Goal: Task Accomplishment & Management: Manage account settings

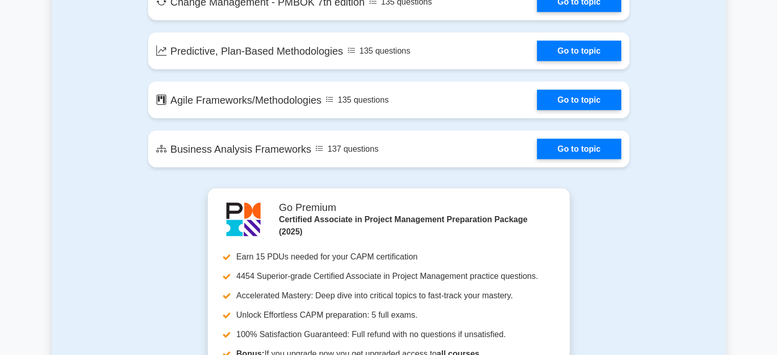
scroll to position [2248, 0]
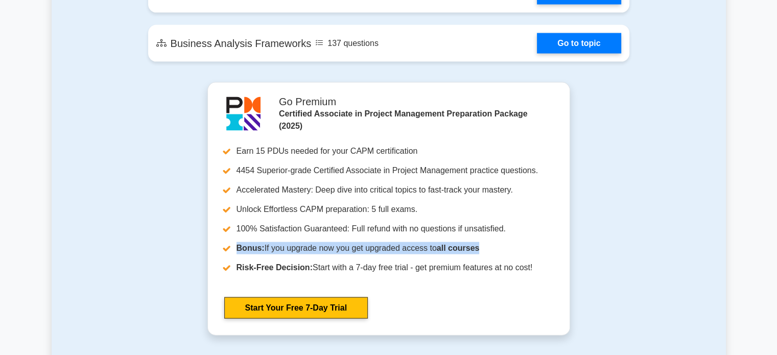
drag, startPoint x: 776, startPoint y: 228, endPoint x: 770, endPoint y: 234, distance: 8.7
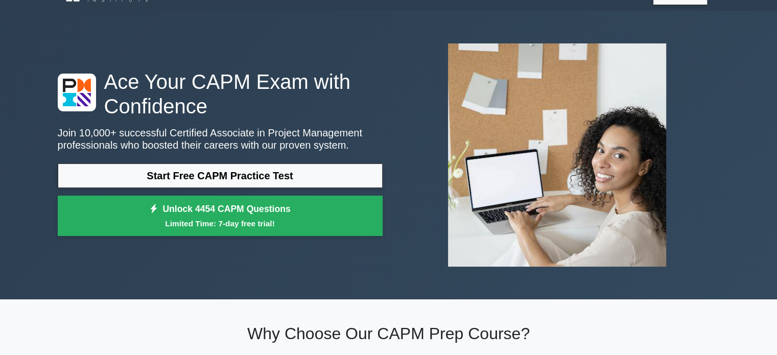
scroll to position [0, 0]
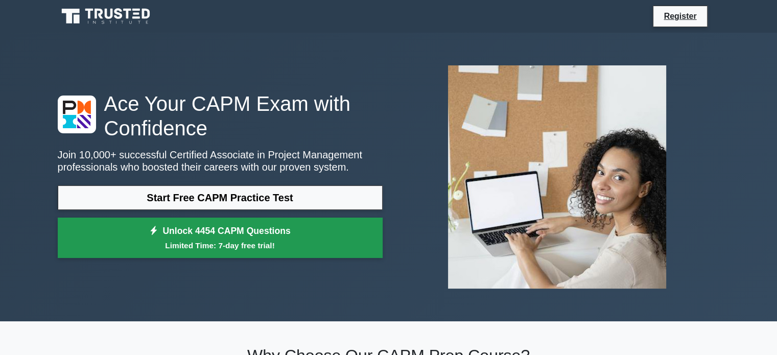
click at [253, 233] on link "Unlock 4454 CAPM Questions Limited Time: 7-day free trial!" at bounding box center [220, 238] width 325 height 41
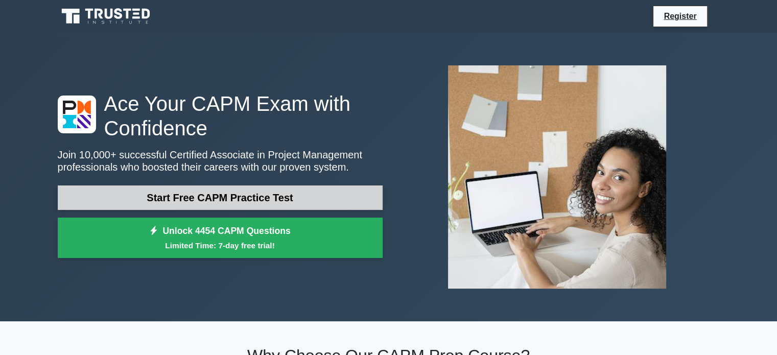
click at [219, 200] on link "Start Free CAPM Practice Test" at bounding box center [220, 197] width 325 height 25
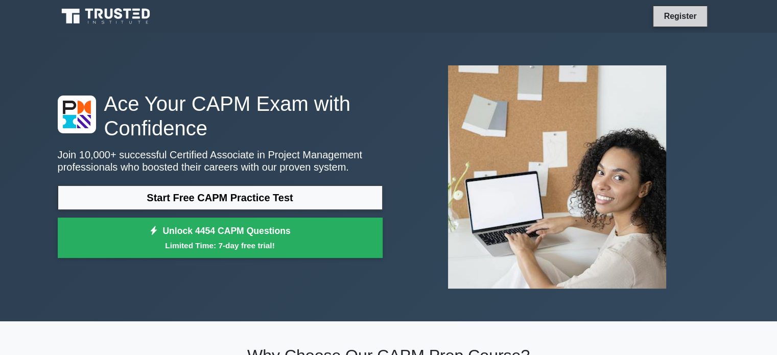
click at [677, 18] on link "Register" at bounding box center [679, 16] width 45 height 13
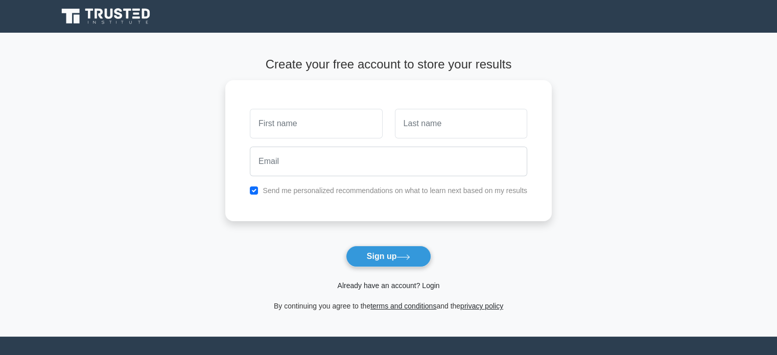
click at [398, 285] on link "Already have an account? Login" at bounding box center [388, 285] width 102 height 8
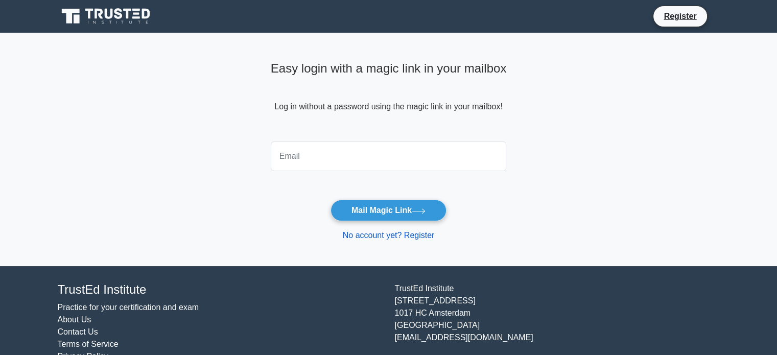
click at [389, 234] on link "No account yet? Register" at bounding box center [389, 235] width 92 height 9
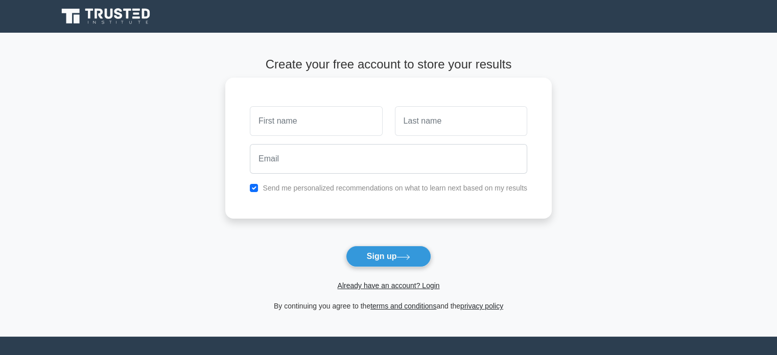
click at [323, 122] on input "text" at bounding box center [316, 121] width 132 height 30
type input "Md"
click at [441, 123] on input "text" at bounding box center [461, 121] width 132 height 30
type input "Alam"
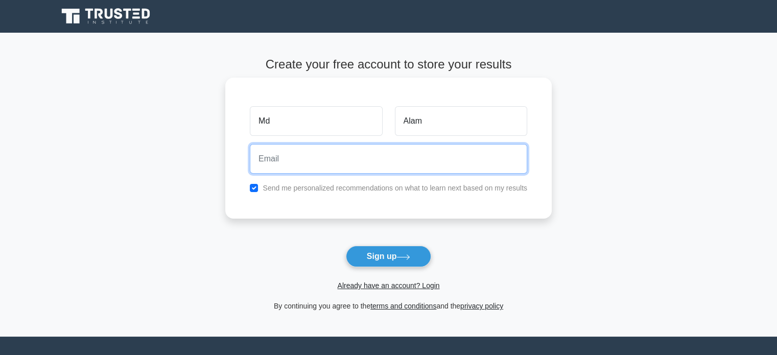
click at [447, 163] on input "email" at bounding box center [388, 159] width 277 height 30
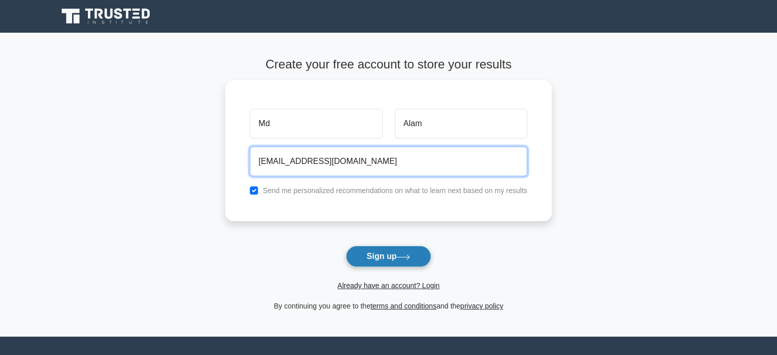
type input "imtiajulalam@gmail.com"
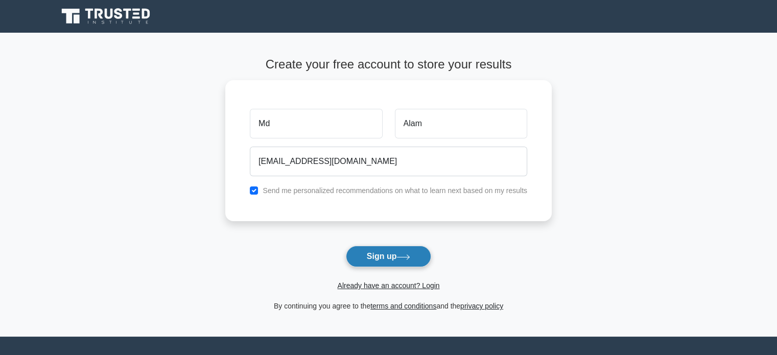
click at [398, 261] on button "Sign up" at bounding box center [389, 256] width 86 height 21
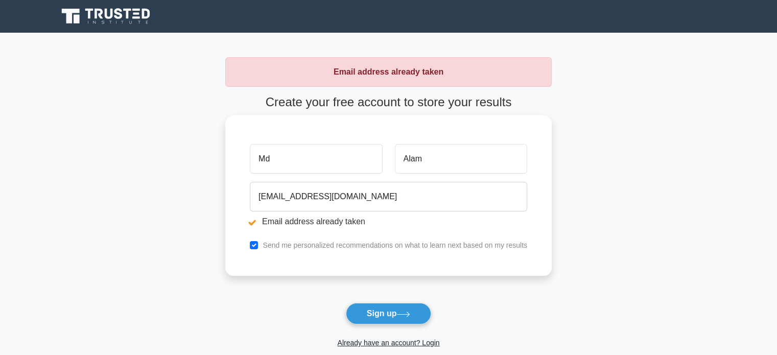
click at [267, 241] on label "Send me personalized recommendations on what to learn next based on my results" at bounding box center [395, 245] width 265 height 8
click at [251, 240] on div "Send me personalized recommendations on what to learn next based on my results" at bounding box center [389, 245] width 290 height 12
click at [249, 242] on div "Send me personalized recommendations on what to learn next based on my results" at bounding box center [389, 245] width 290 height 12
click at [253, 244] on input "checkbox" at bounding box center [254, 245] width 8 height 8
checkbox input "false"
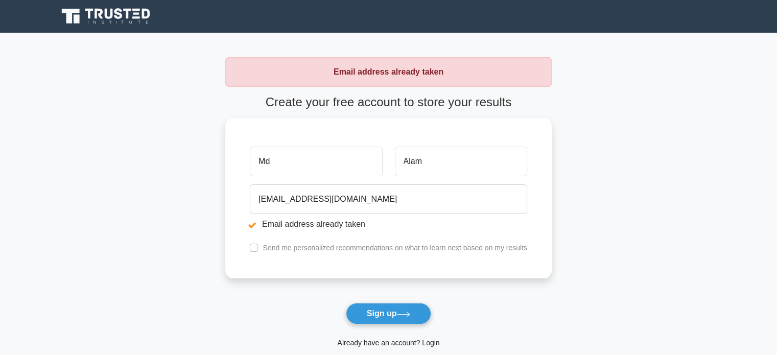
click at [365, 341] on link "Already have an account? Login" at bounding box center [388, 343] width 102 height 8
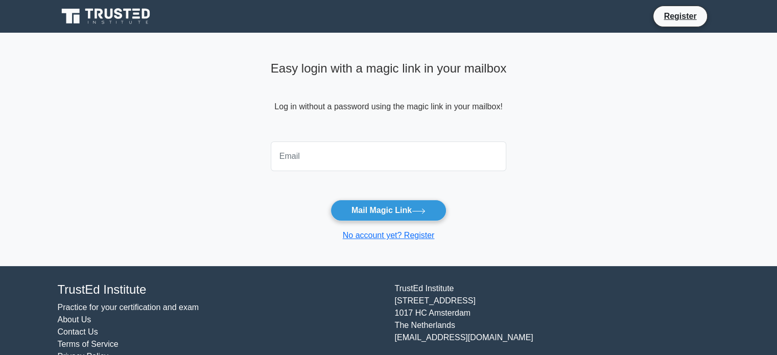
click at [325, 159] on input "email" at bounding box center [389, 156] width 236 height 30
click at [367, 158] on input "email" at bounding box center [389, 156] width 236 height 30
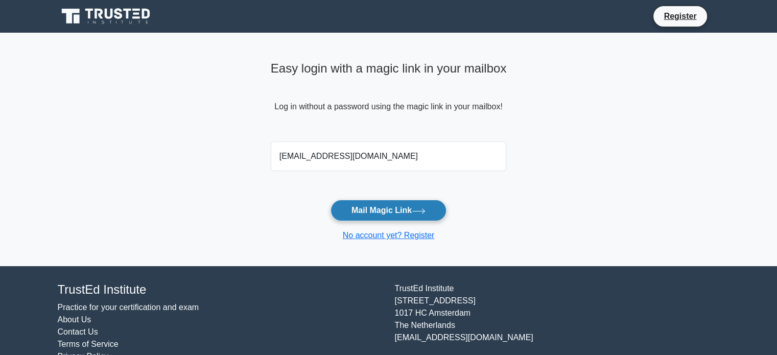
type input "imtiajulalam@gmail.com"
click at [377, 208] on button "Mail Magic Link" at bounding box center [389, 210] width 116 height 21
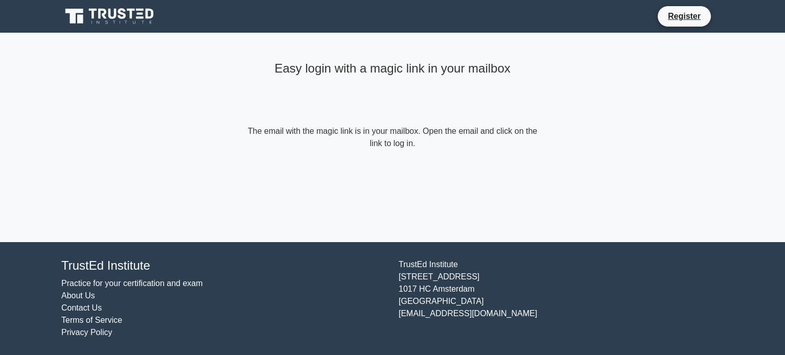
click at [109, 12] on icon at bounding box center [113, 14] width 8 height 10
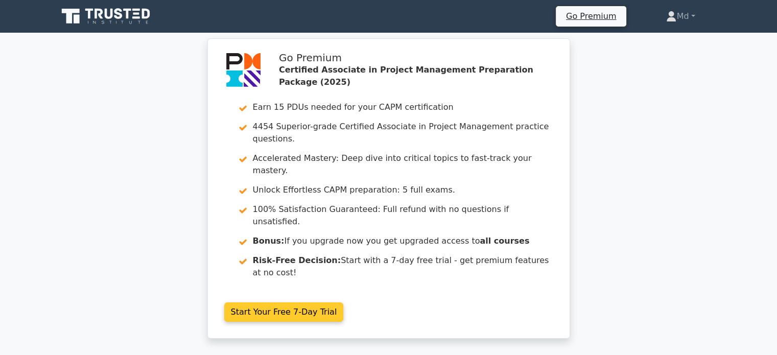
click at [295, 302] on link "Start Your Free 7-Day Trial" at bounding box center [284, 311] width 120 height 19
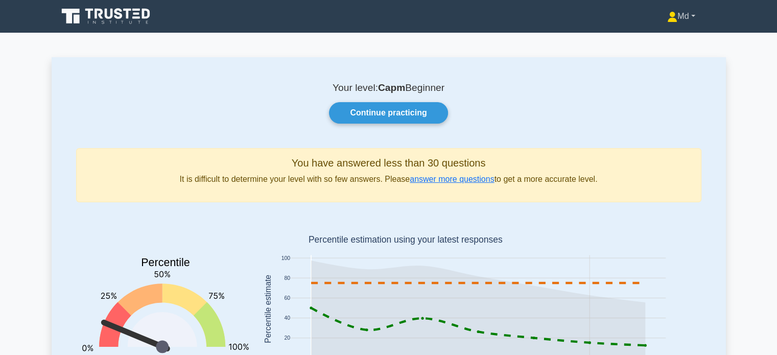
click at [682, 20] on link "Md" at bounding box center [681, 16] width 77 height 20
click at [665, 55] on link "Settings" at bounding box center [683, 57] width 81 height 16
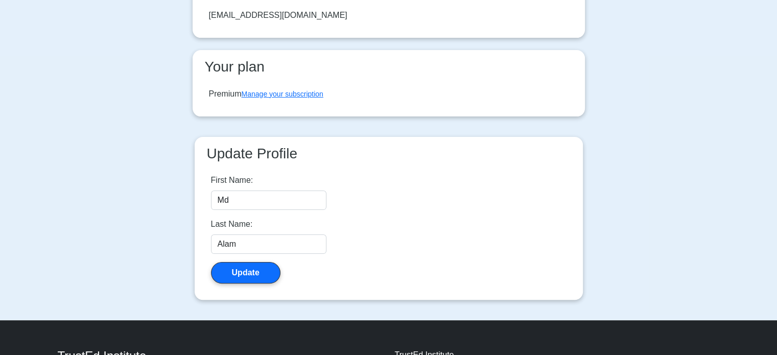
scroll to position [255, 0]
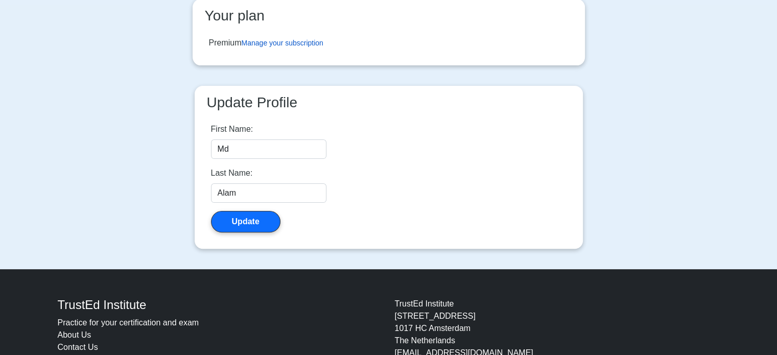
click at [308, 47] on link "Manage your subscription" at bounding box center [283, 43] width 82 height 8
